Goal: Find specific page/section: Find specific page/section

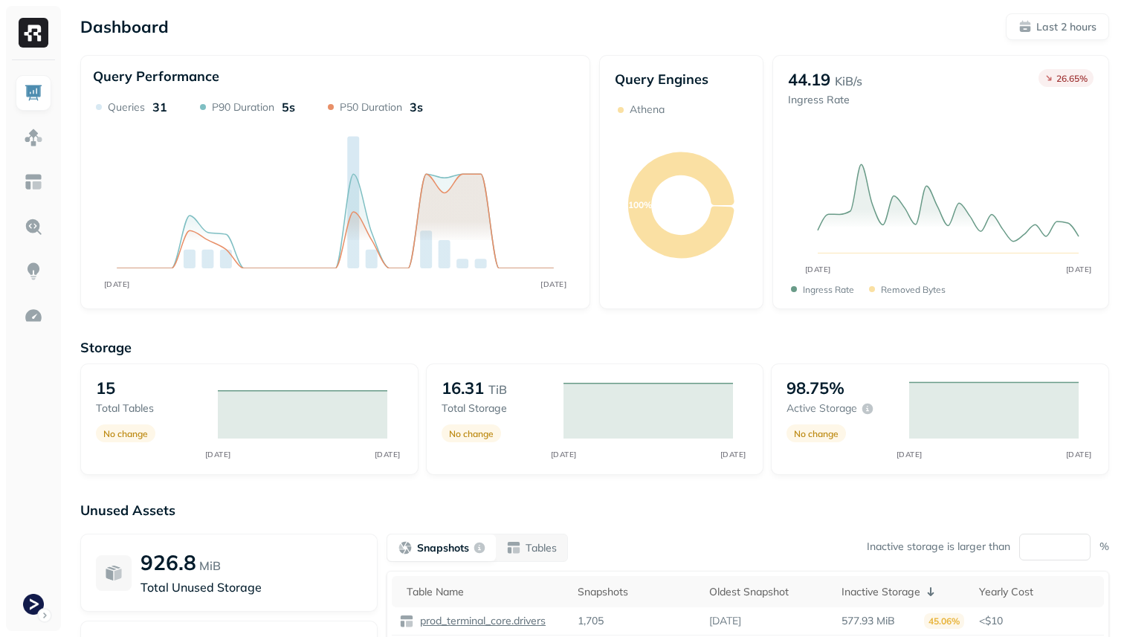
click at [674, 82] on p "Query Engines" at bounding box center [681, 79] width 133 height 17
click at [659, 25] on div "Dashboard Last 2 hours" at bounding box center [594, 26] width 1029 height 27
click at [33, 136] on img at bounding box center [33, 137] width 19 height 19
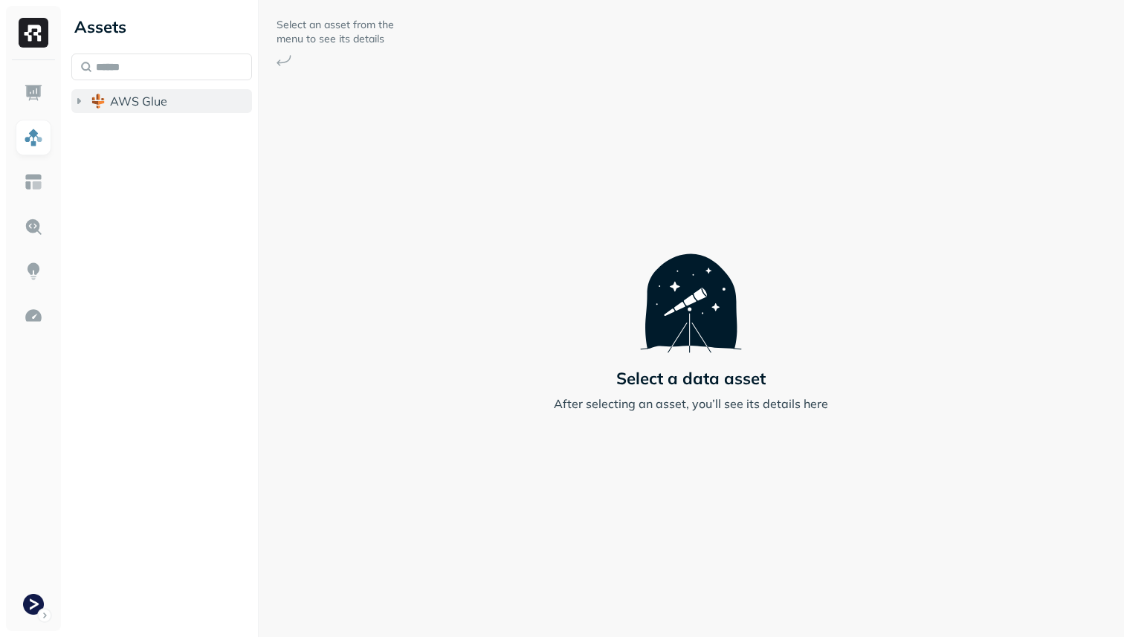
click at [116, 106] on span "AWS Glue" at bounding box center [138, 101] width 57 height 15
click at [137, 136] on span "prod_terminal_core" at bounding box center [179, 129] width 108 height 15
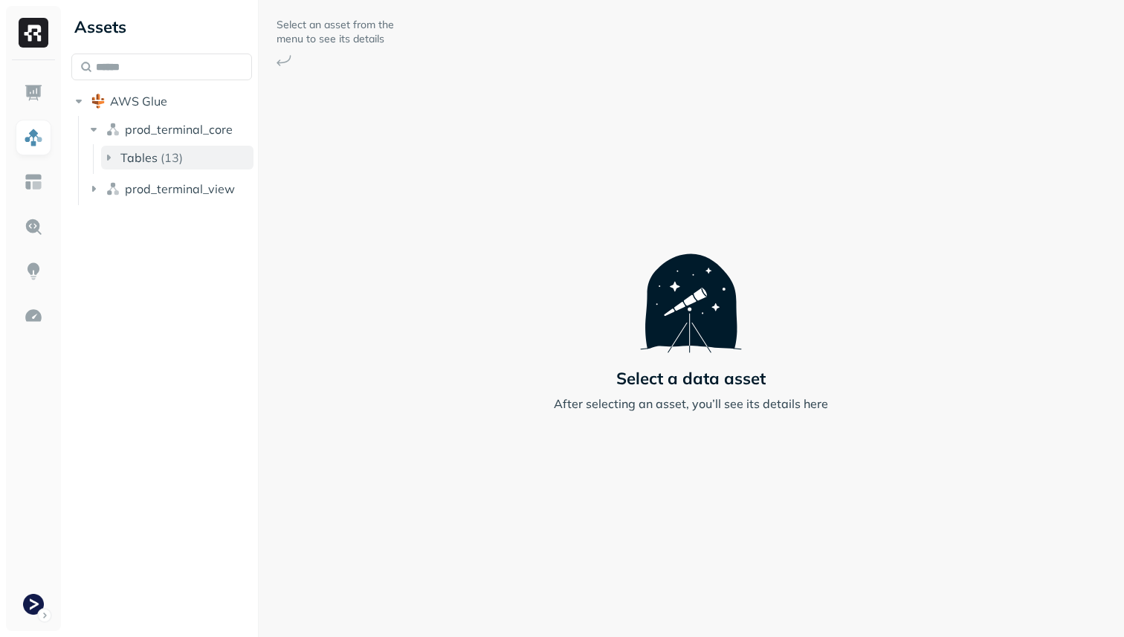
click at [164, 164] on p "( 13 )" at bounding box center [172, 157] width 22 height 15
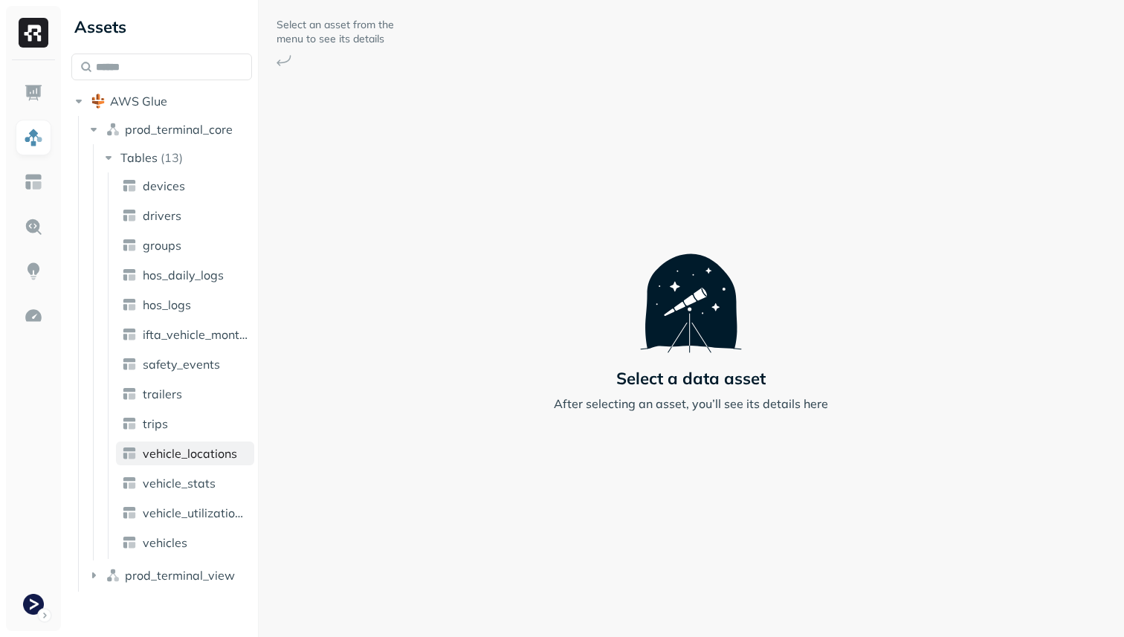
click at [211, 454] on span "vehicle_locations" at bounding box center [190, 453] width 94 height 15
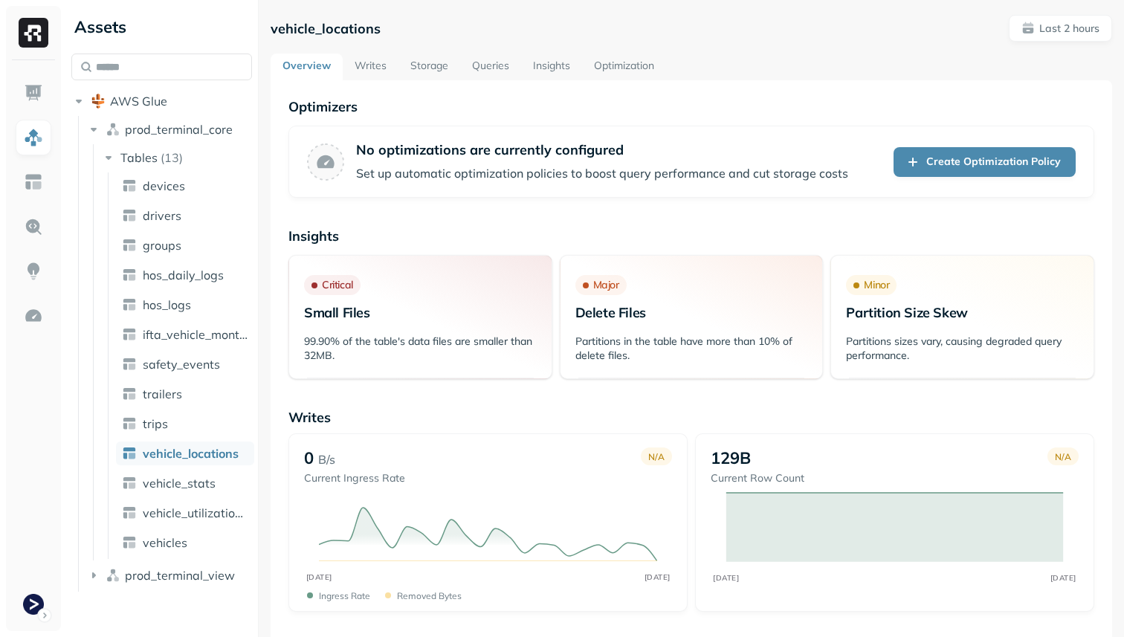
click at [436, 63] on link "Storage" at bounding box center [430, 67] width 62 height 27
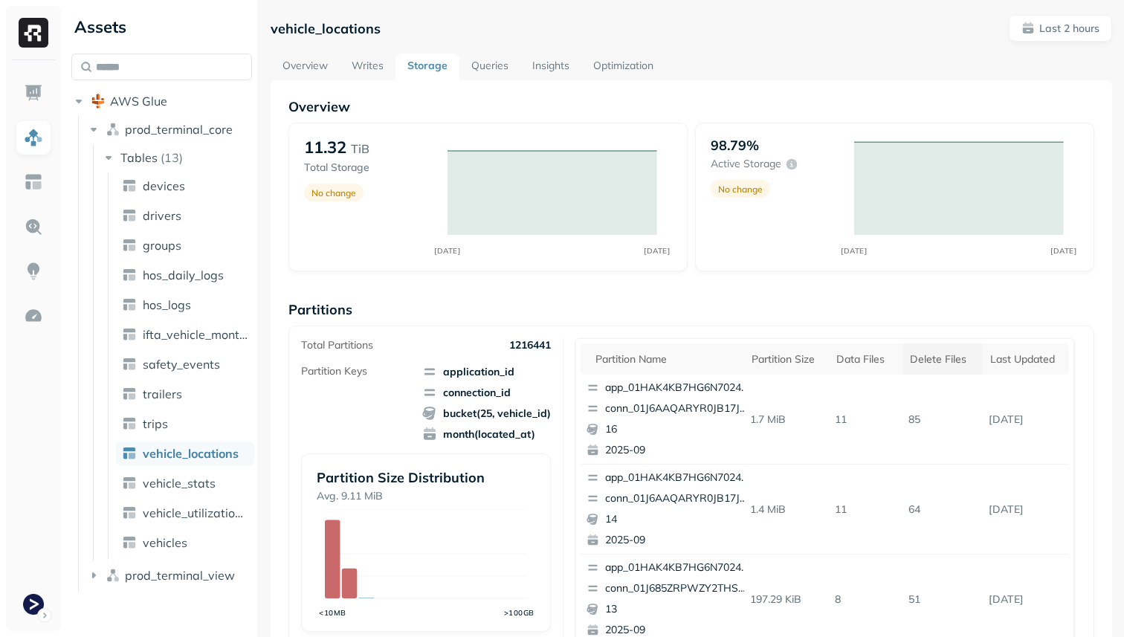
click at [917, 359] on div "Delete Files" at bounding box center [942, 359] width 65 height 14
click at [933, 370] on th "Delete Files" at bounding box center [940, 358] width 93 height 31
click at [940, 366] on div "Delete Files" at bounding box center [942, 359] width 65 height 14
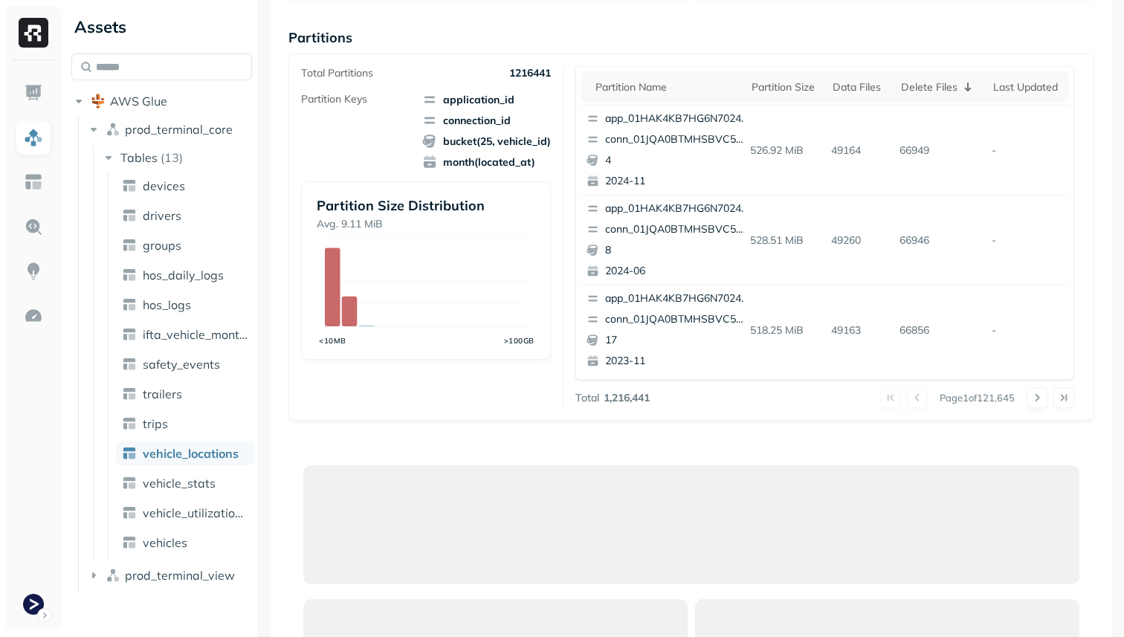
scroll to position [306, 0]
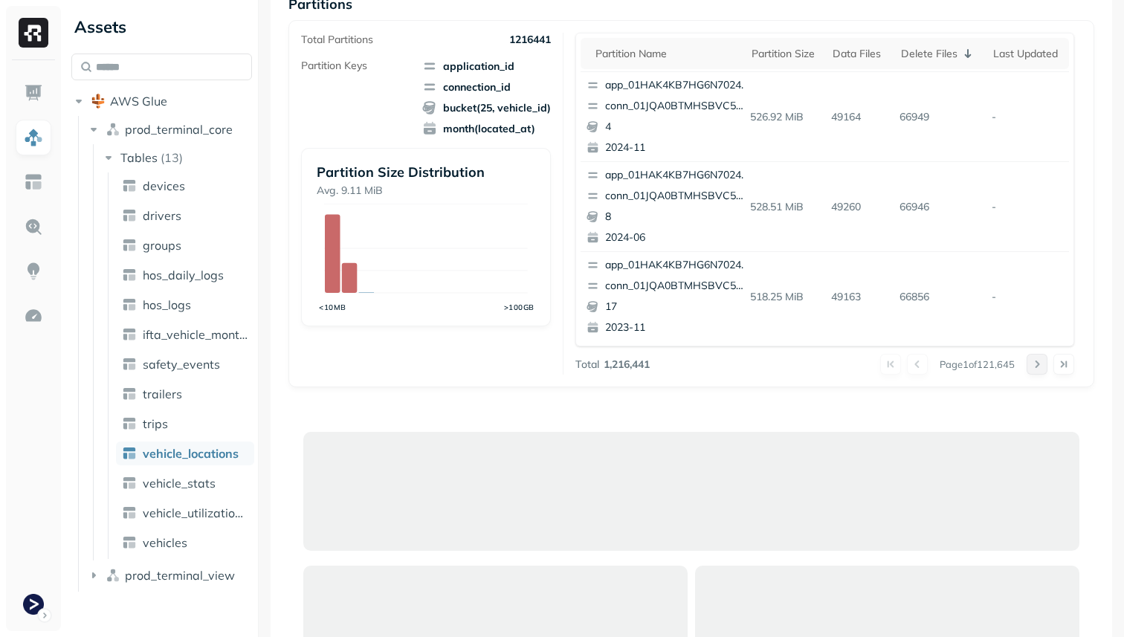
click at [1027, 363] on button at bounding box center [1037, 364] width 21 height 21
click at [1033, 363] on button at bounding box center [1037, 364] width 21 height 21
click at [182, 491] on link "vehicle_stats" at bounding box center [185, 483] width 138 height 24
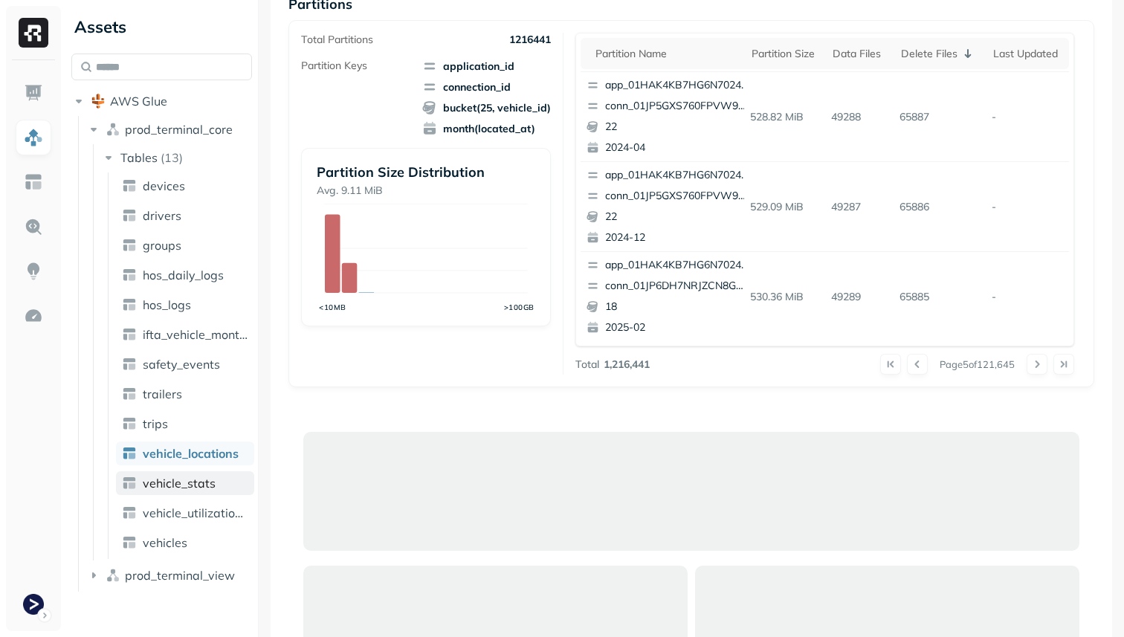
scroll to position [98, 0]
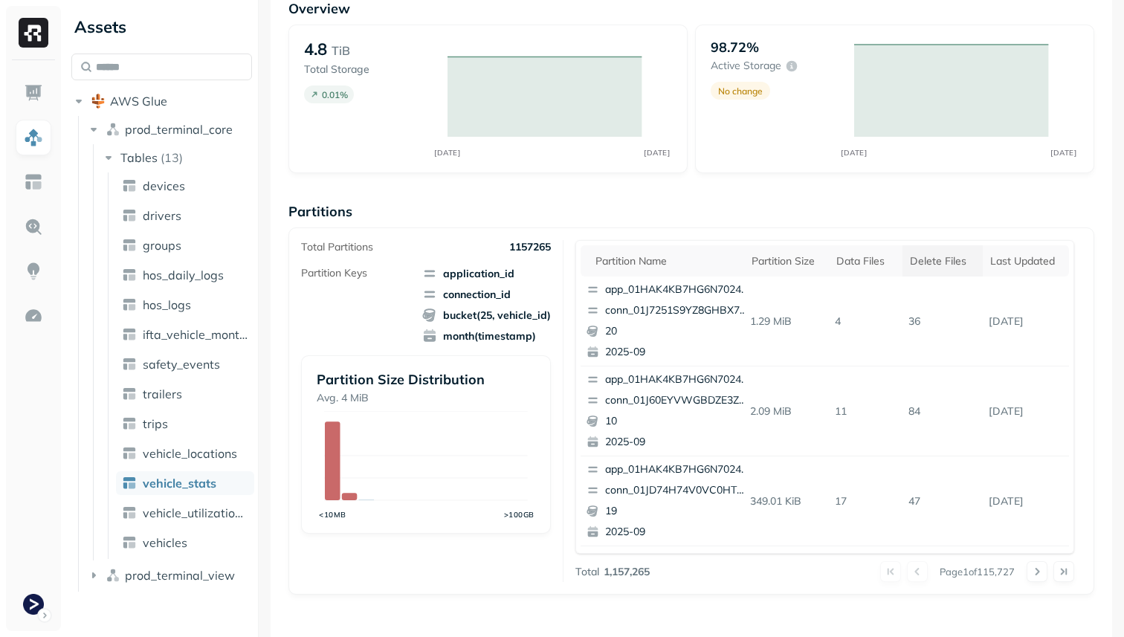
click at [942, 268] on th "Delete Files" at bounding box center [943, 260] width 80 height 31
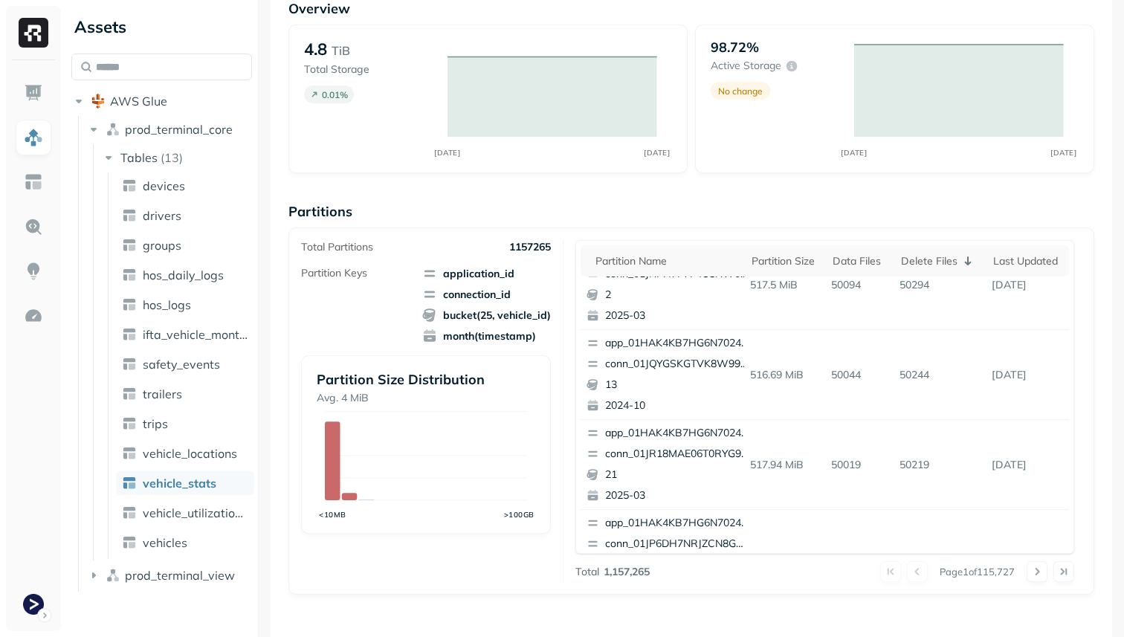
scroll to position [627, 0]
